Goal: Information Seeking & Learning: Learn about a topic

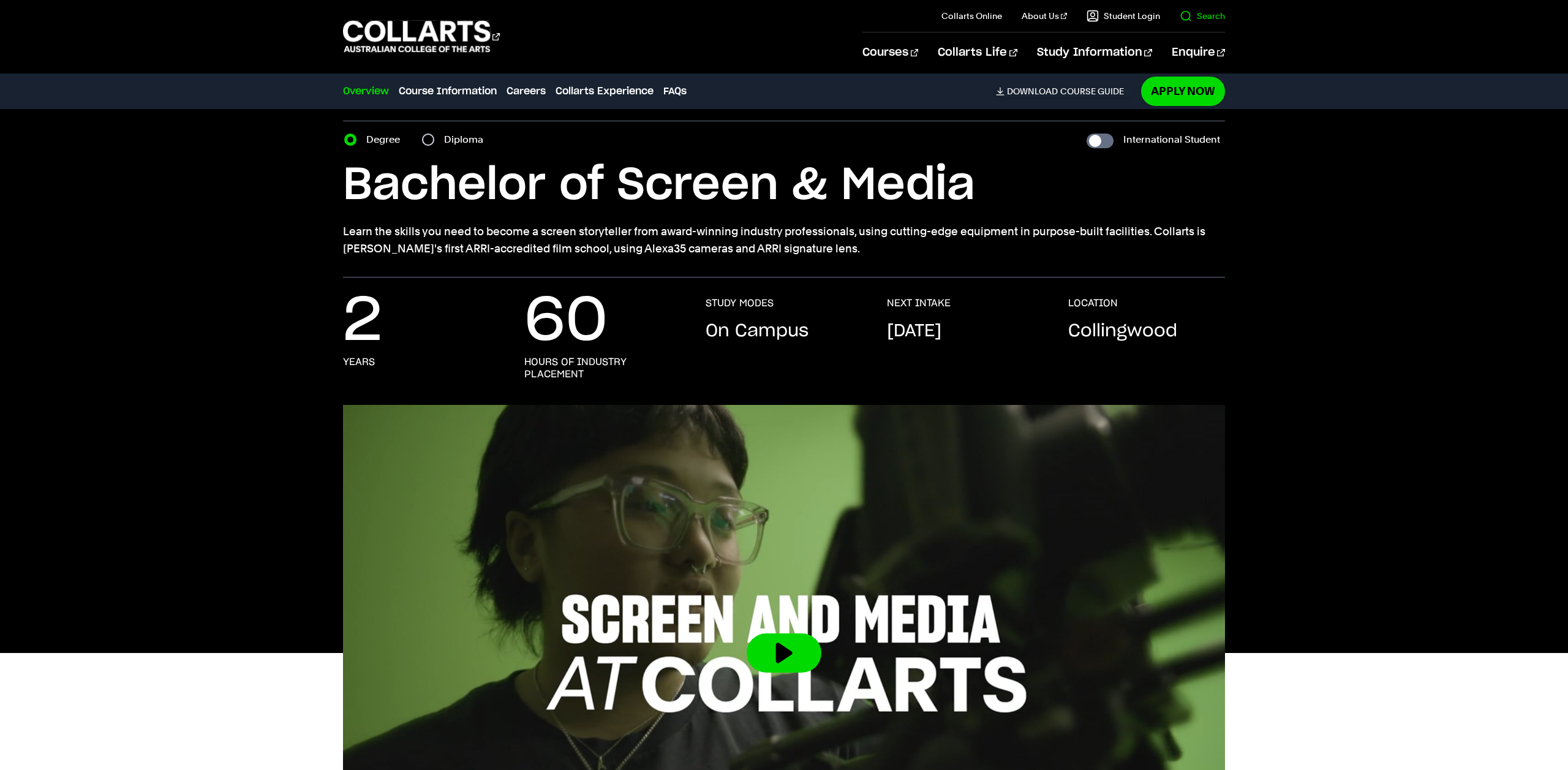
click at [1189, 10] on link "Search" at bounding box center [1203, 16] width 46 height 12
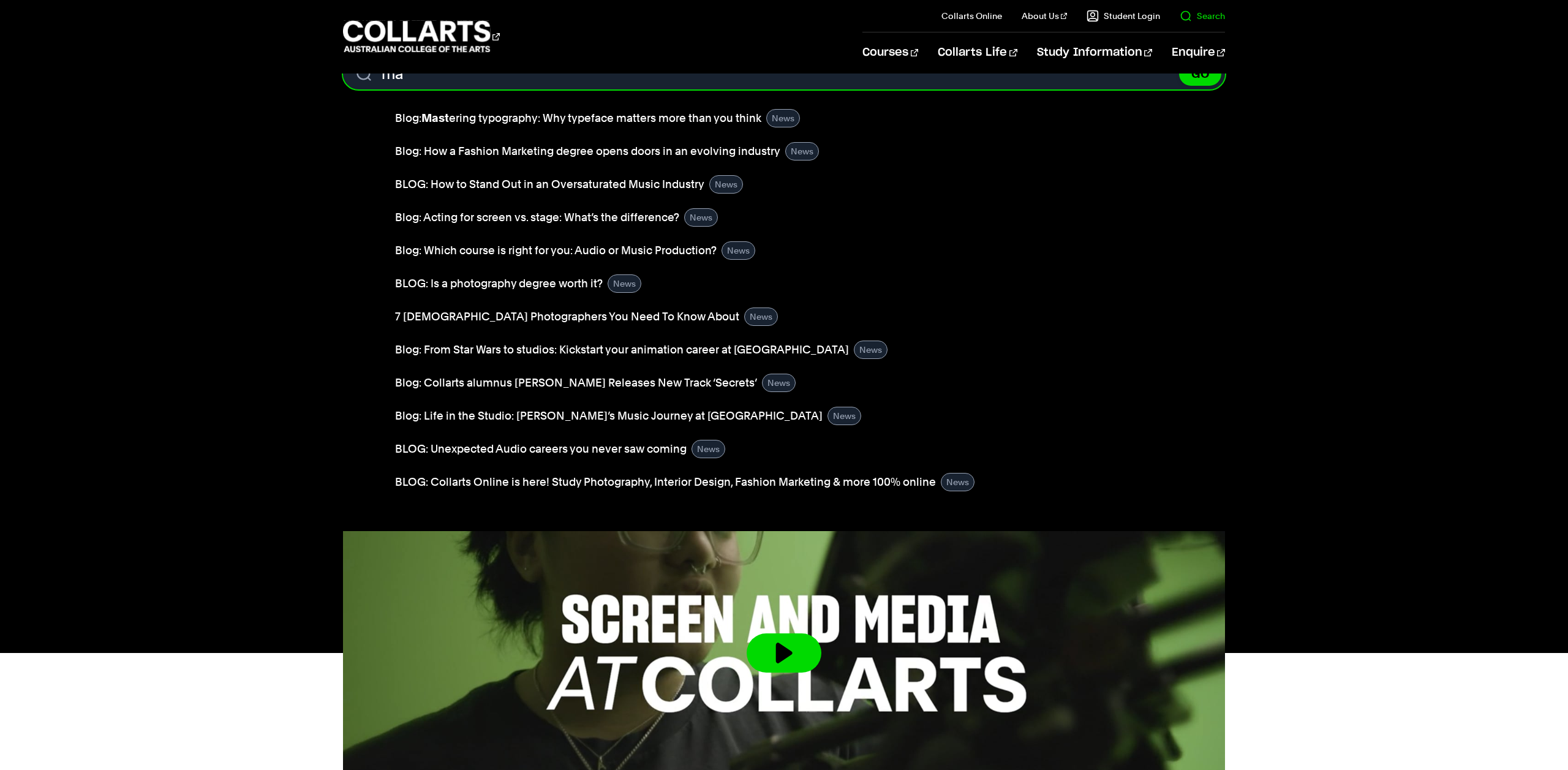
type input "m"
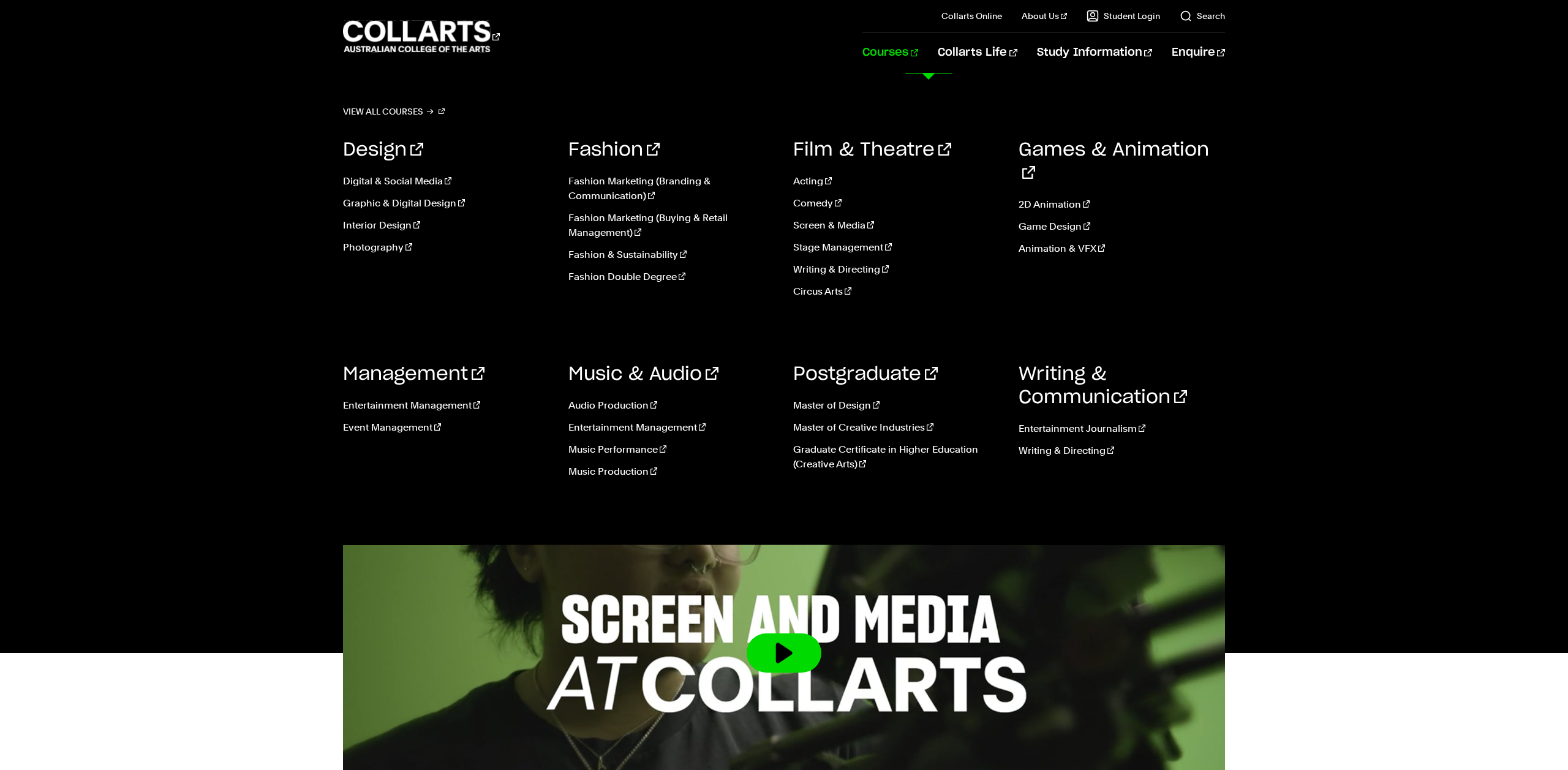
click at [917, 48] on link "Courses" at bounding box center [890, 53] width 56 height 40
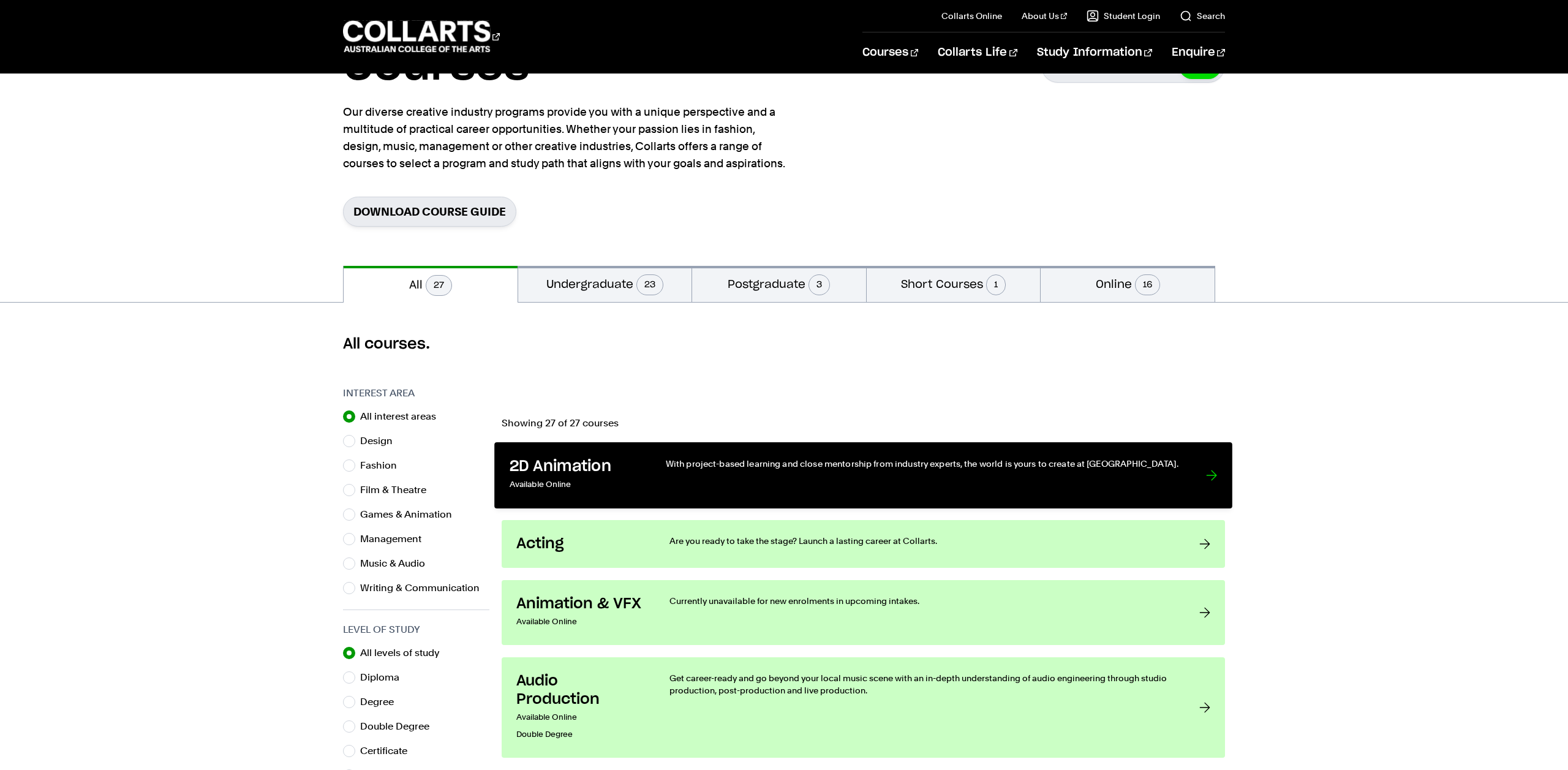
scroll to position [82, 0]
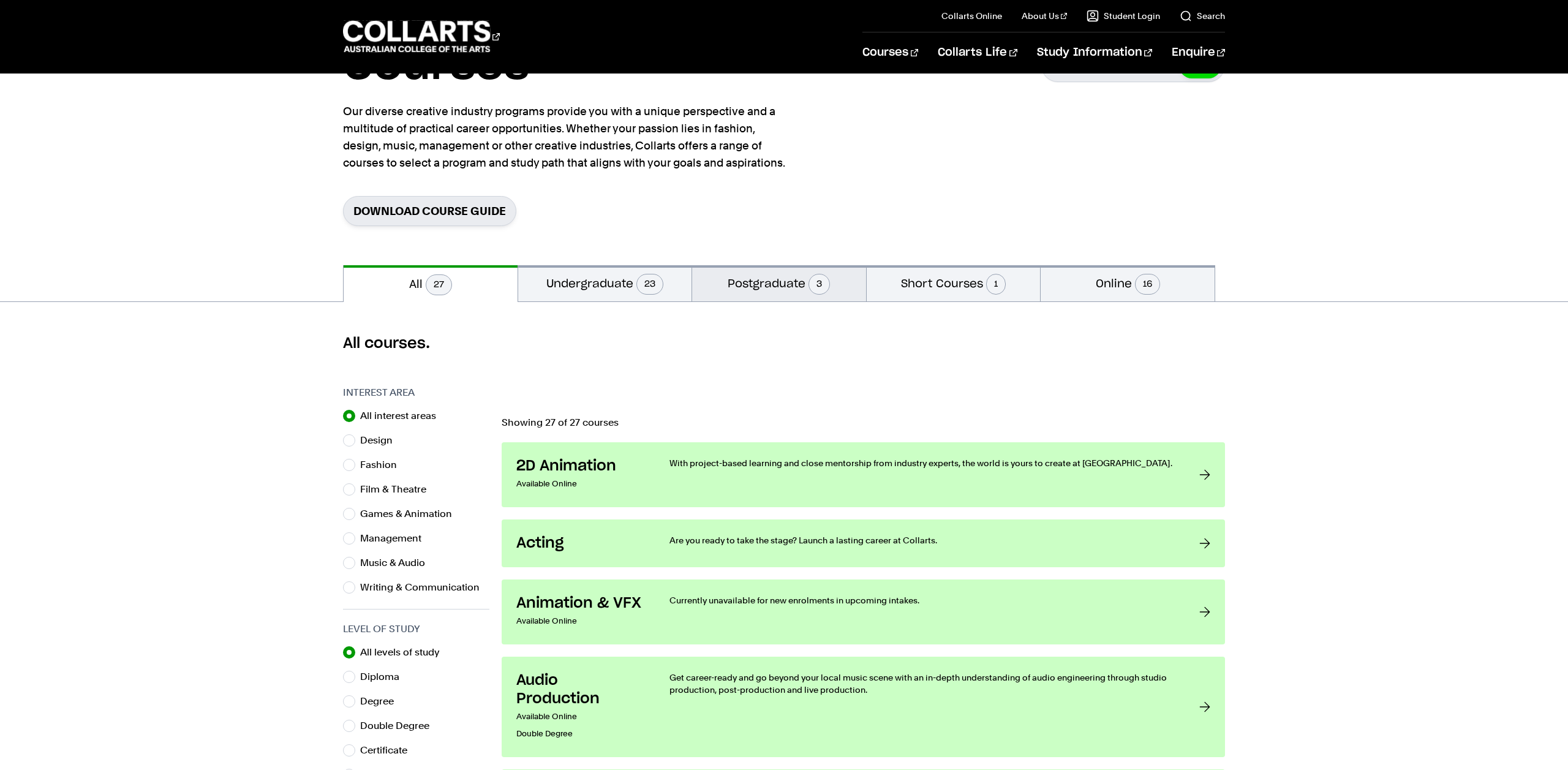
click at [745, 279] on button "Postgraduate 3" at bounding box center [779, 283] width 174 height 36
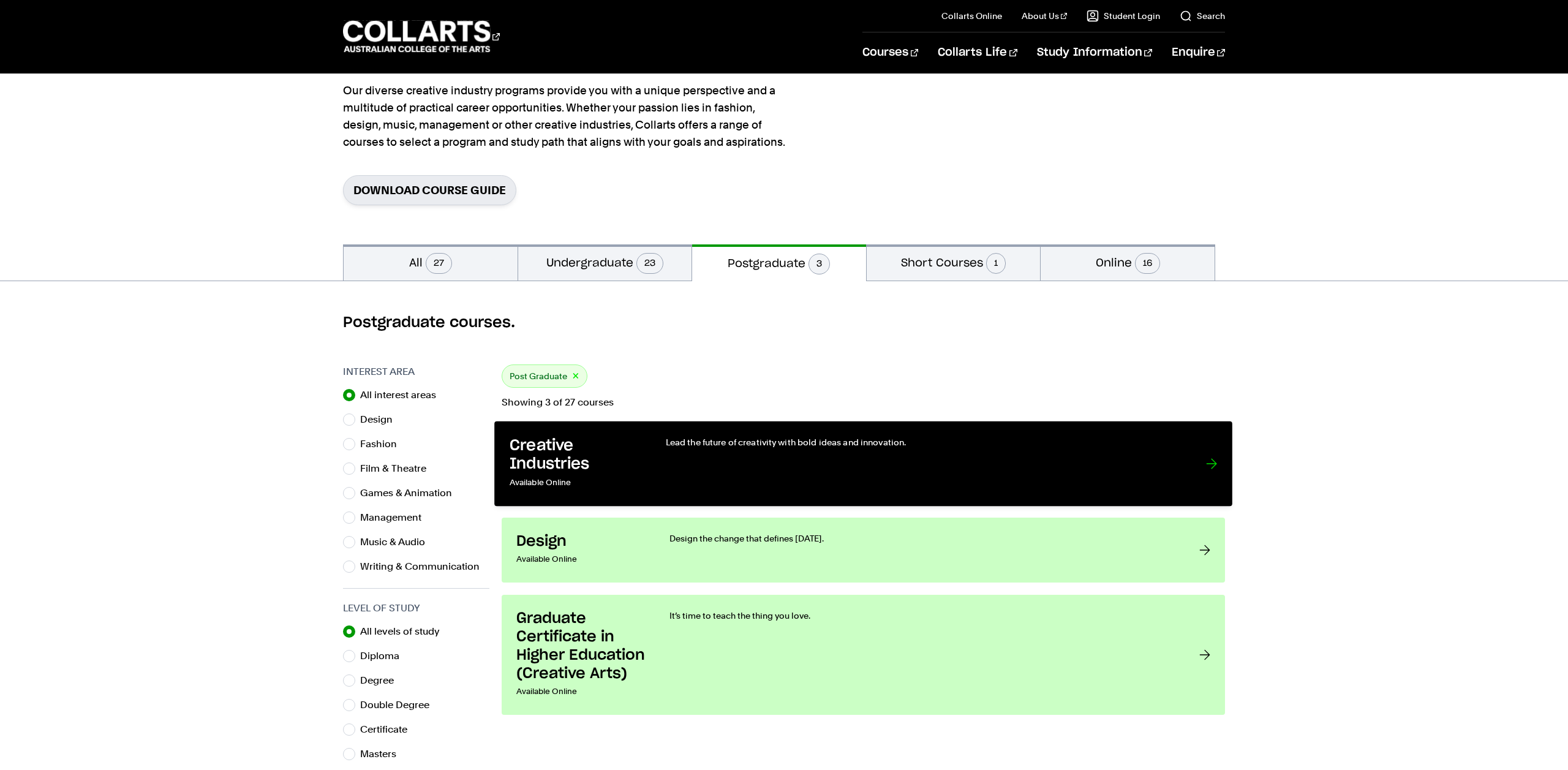
scroll to position [123, 0]
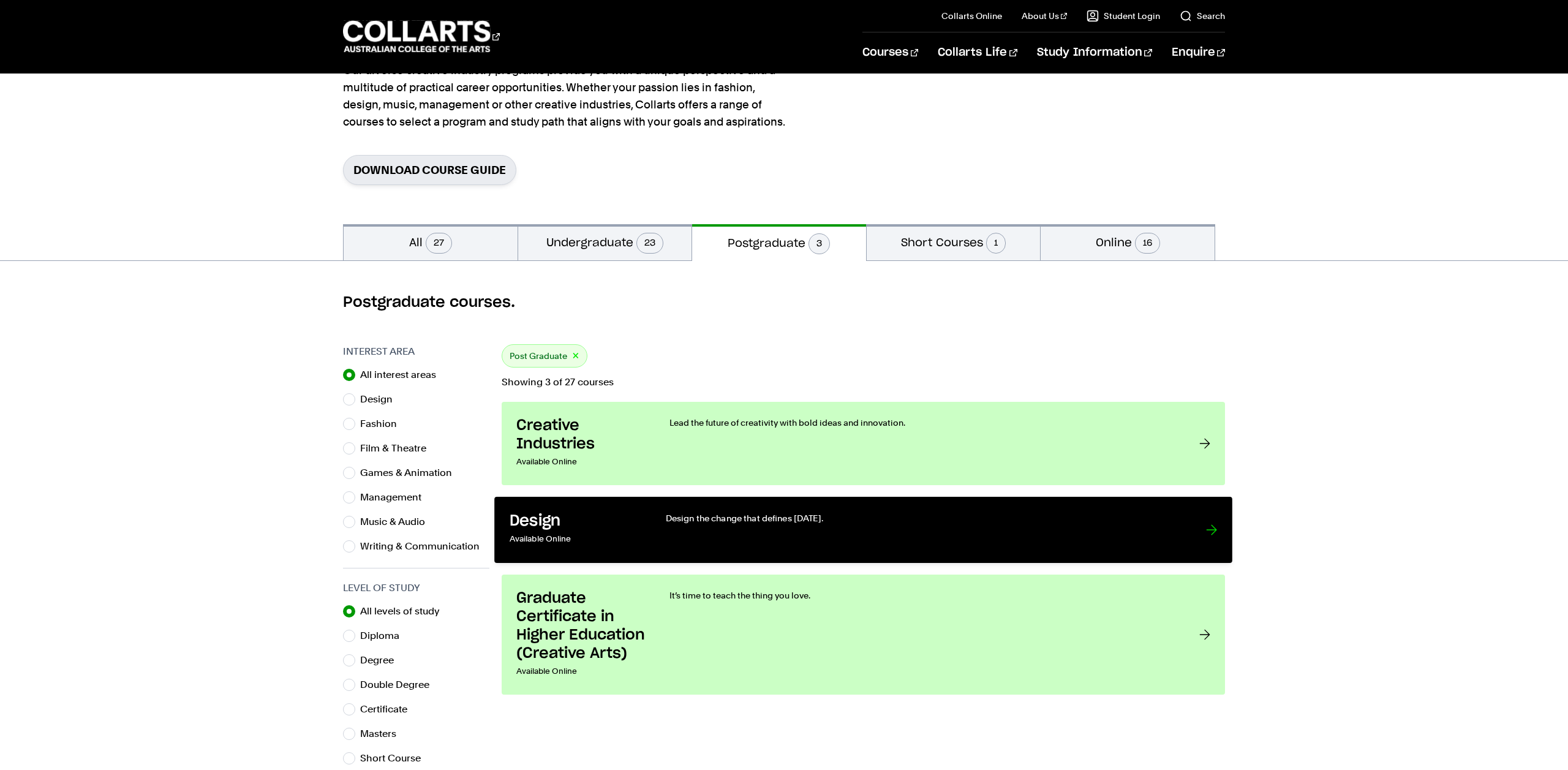
click at [1183, 525] on link "Design Available Online Design the change that defines tomorrow." at bounding box center [864, 530] width 738 height 66
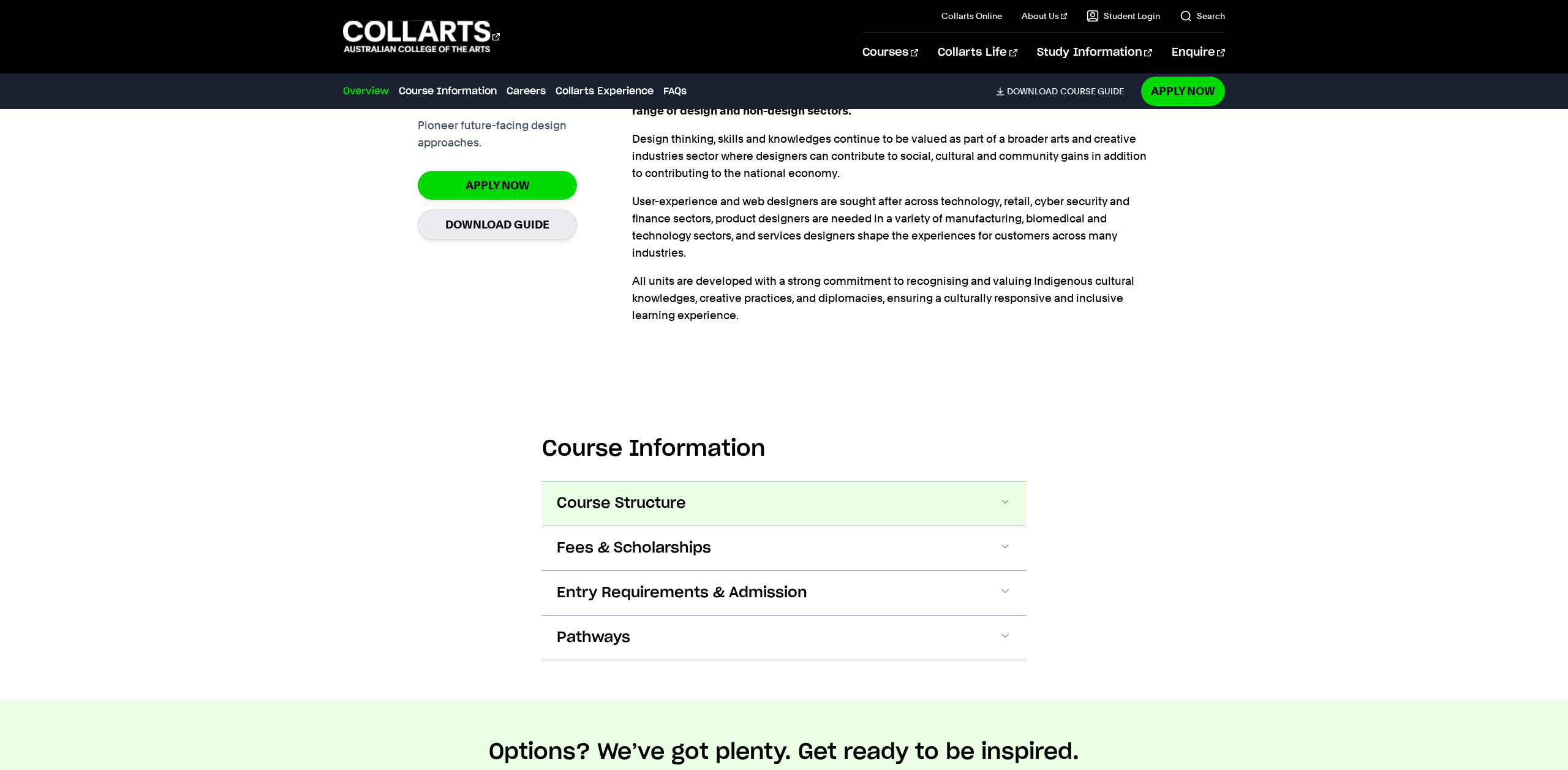
click at [651, 507] on span "Course Structure" at bounding box center [621, 503] width 129 height 19
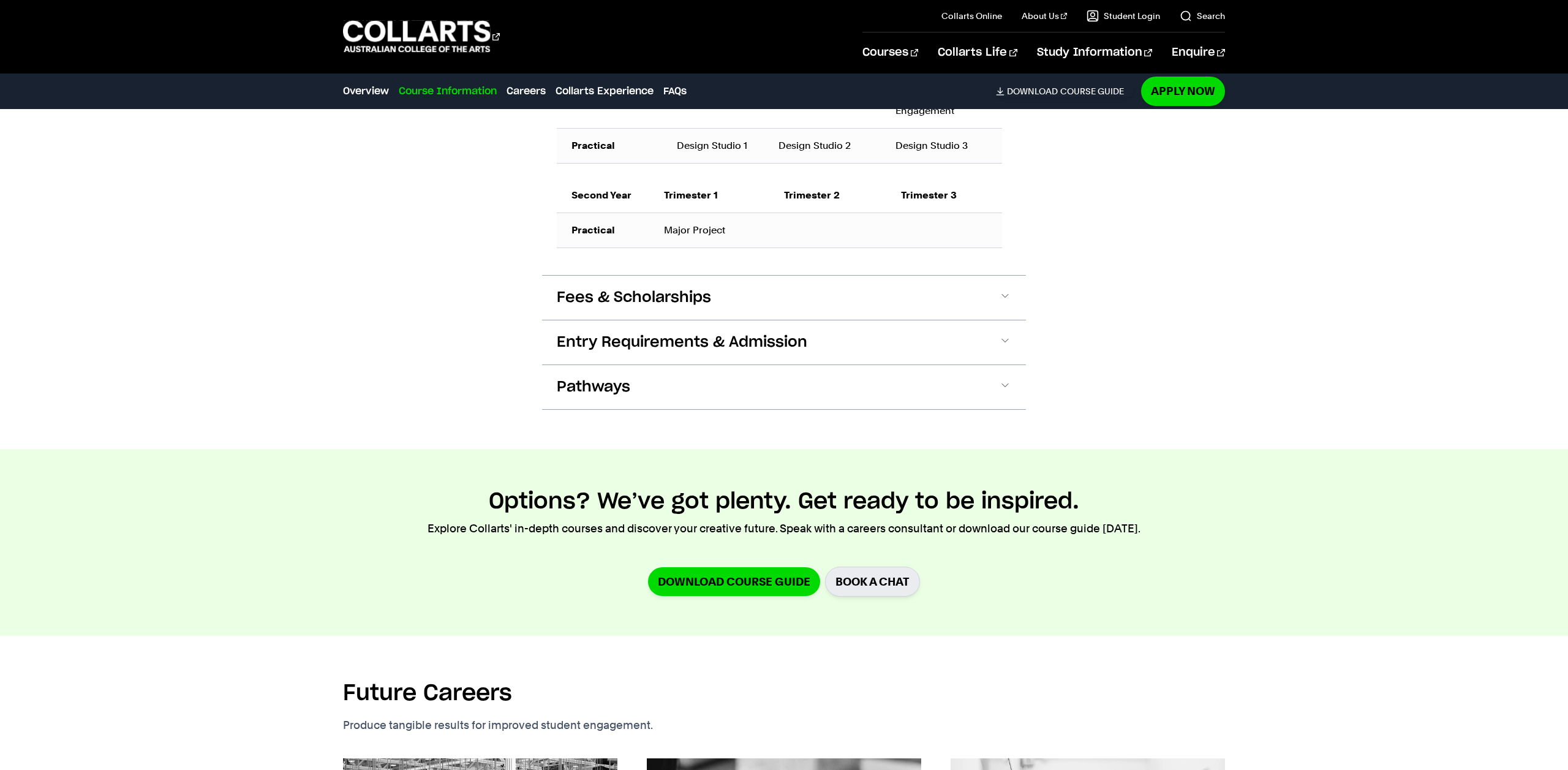
scroll to position [1027, 0]
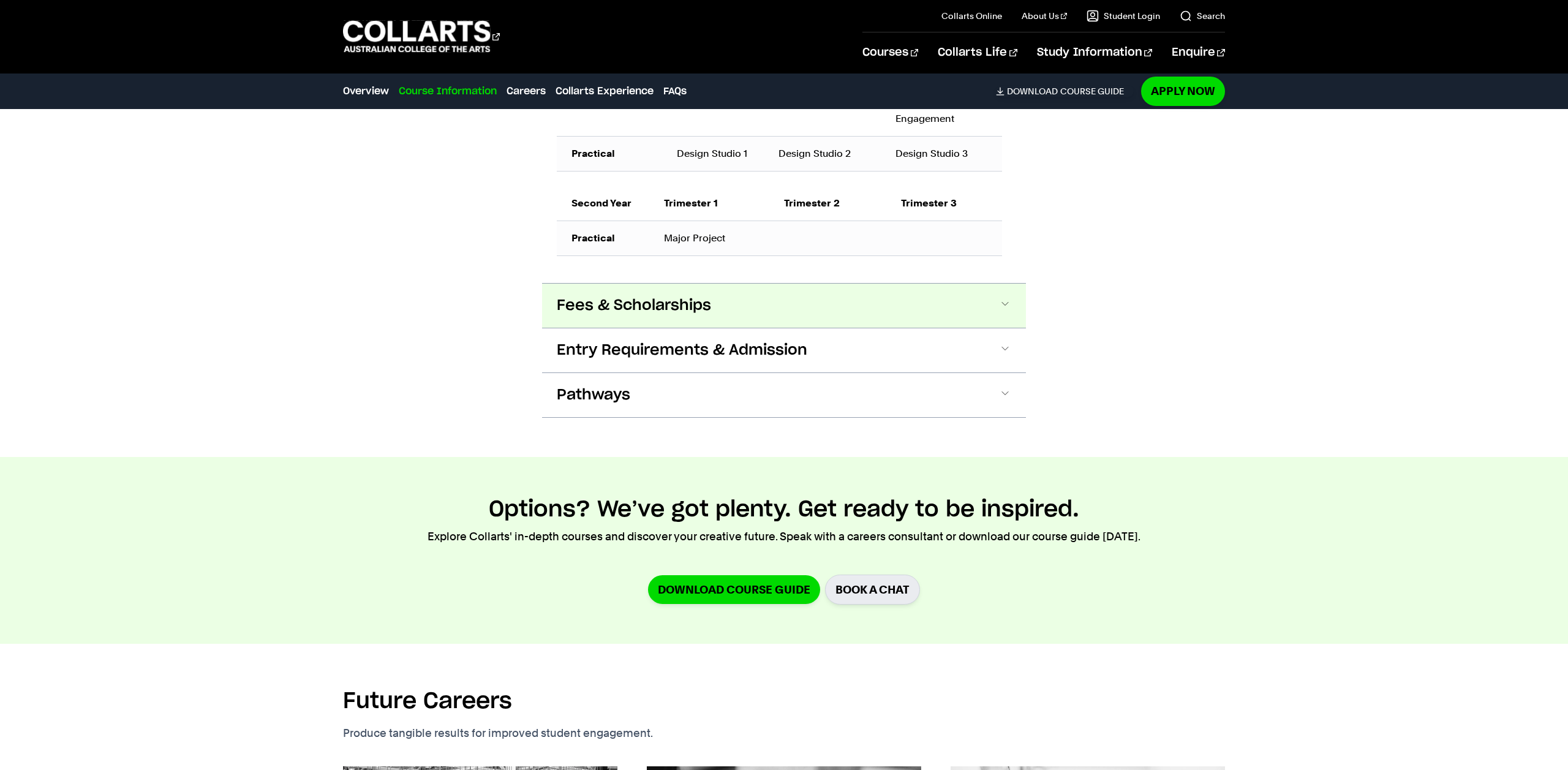
click at [645, 328] on button "Fees & Scholarships" at bounding box center [784, 306] width 484 height 44
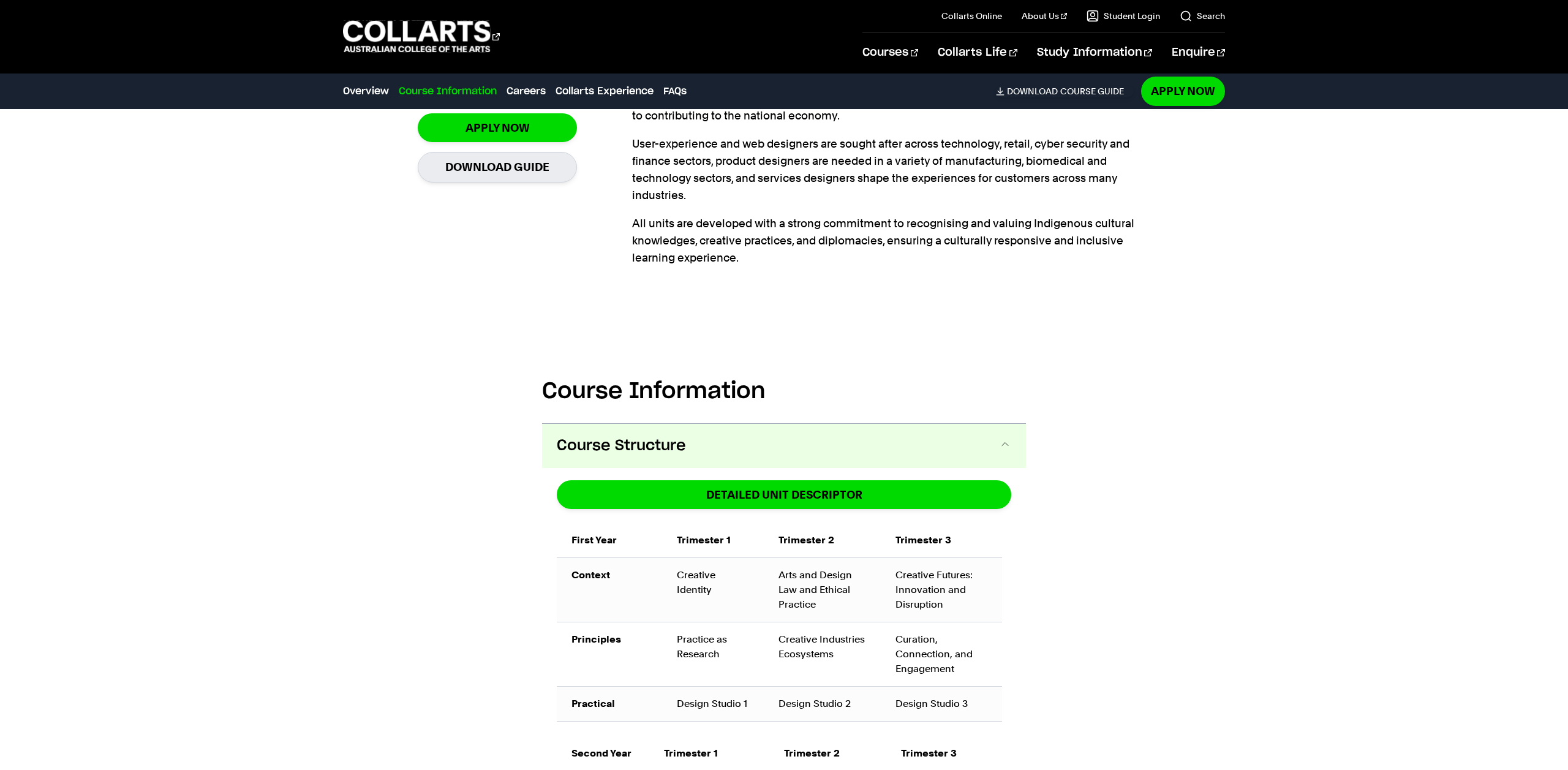
scroll to position [479, 0]
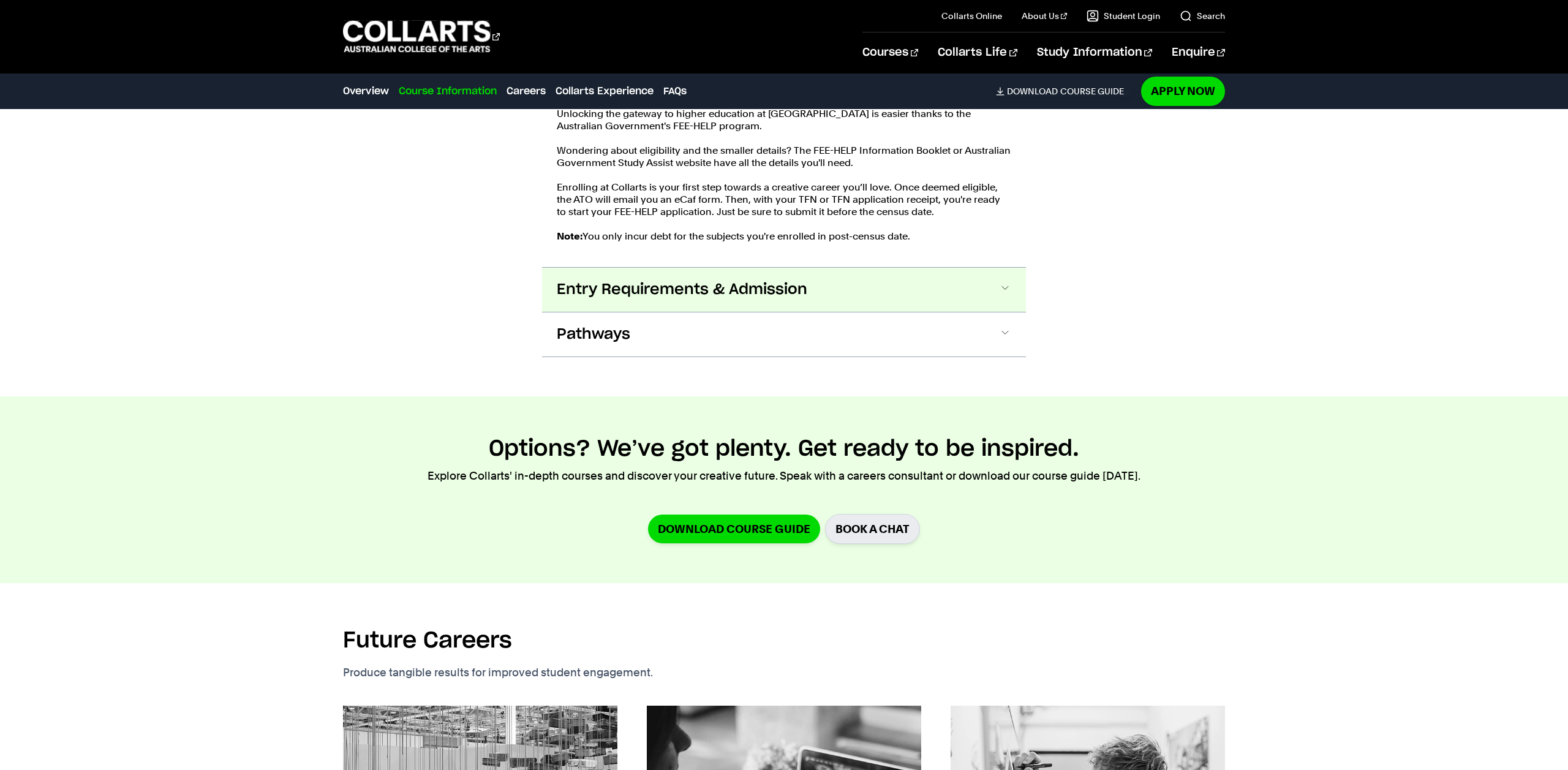
click at [945, 312] on button "Entry Requirements & Admission" at bounding box center [784, 290] width 484 height 44
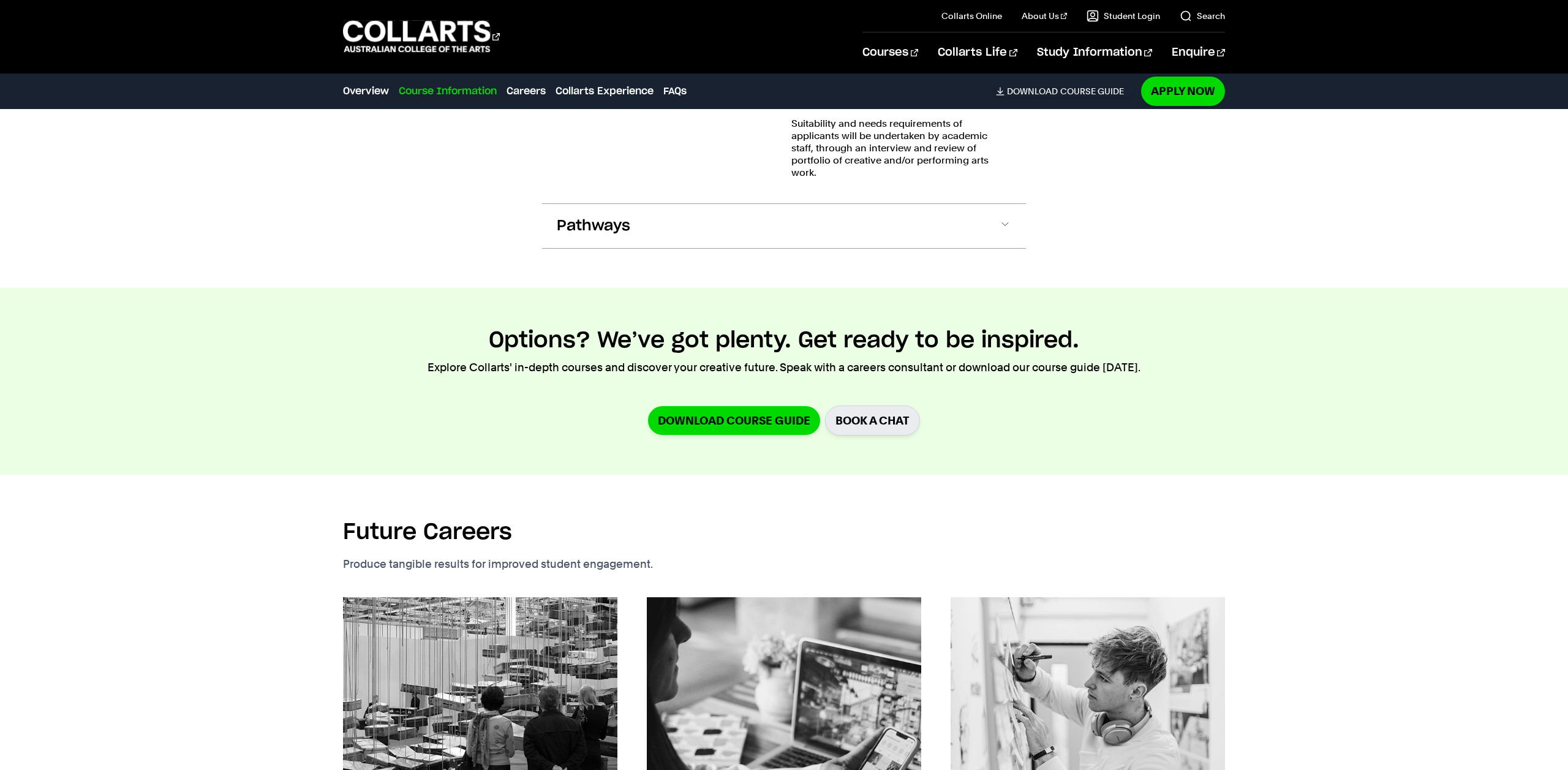
scroll to position [1915, 0]
